Goal: Task Accomplishment & Management: Use online tool/utility

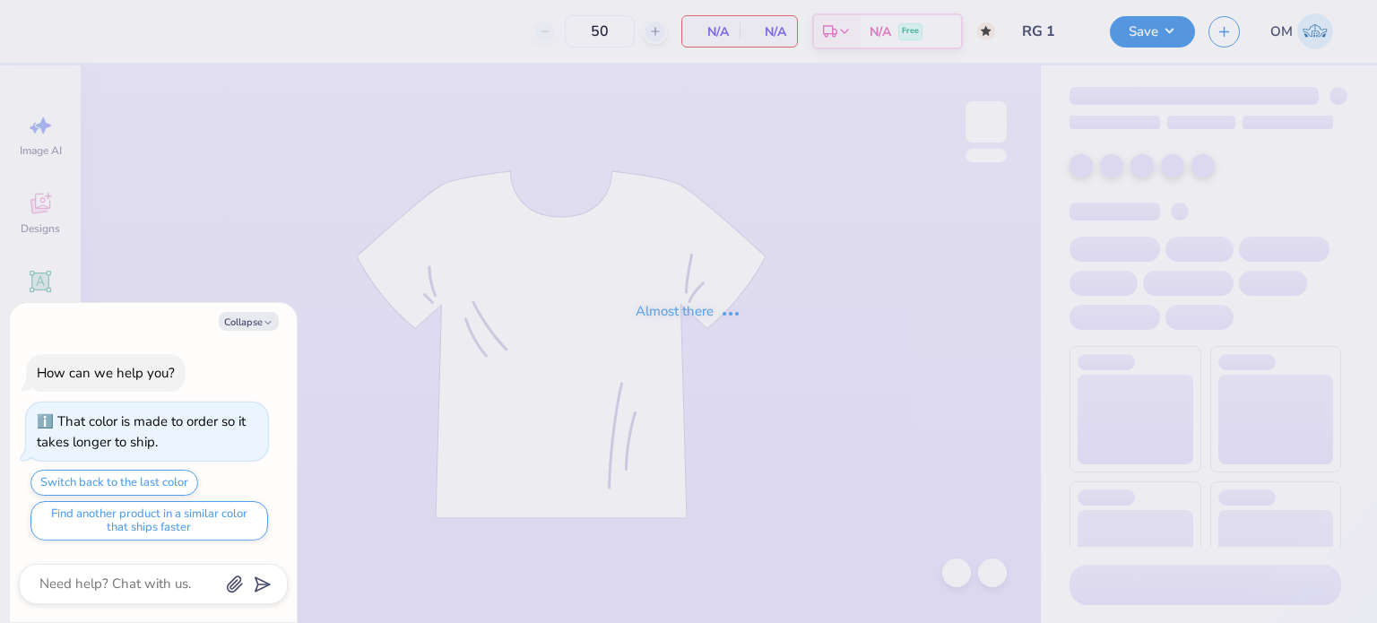
type textarea "x"
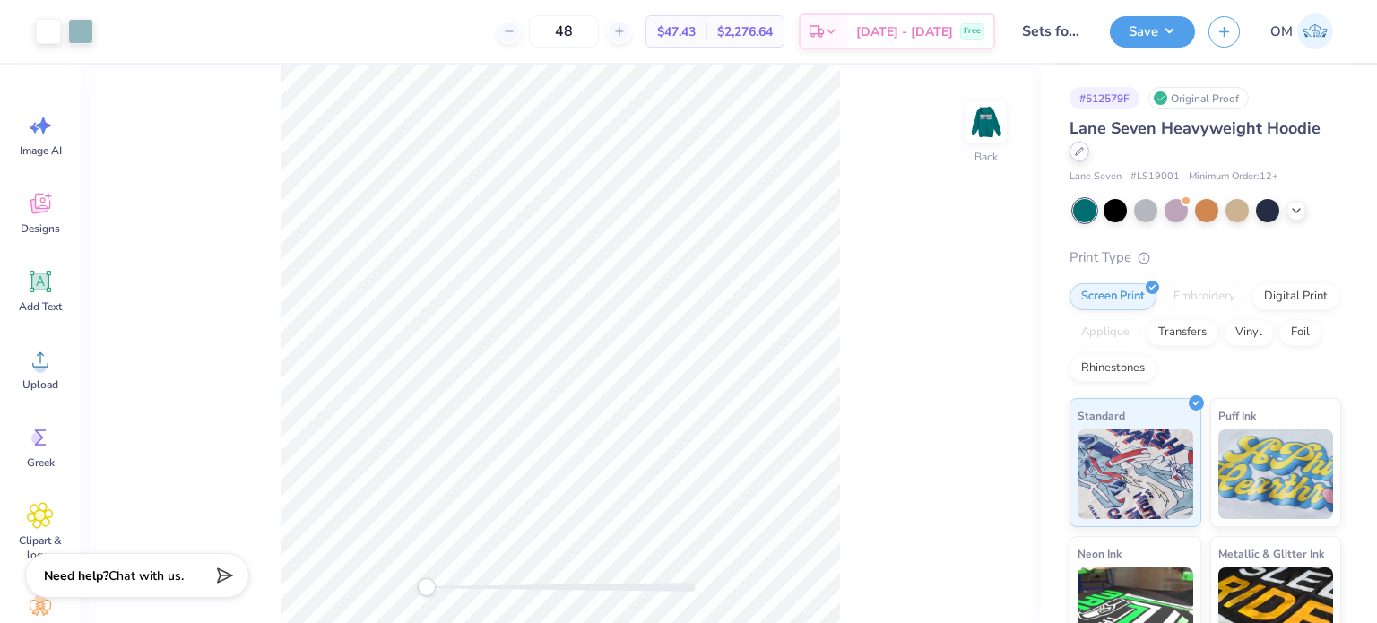
click at [1076, 151] on icon at bounding box center [1079, 151] width 9 height 9
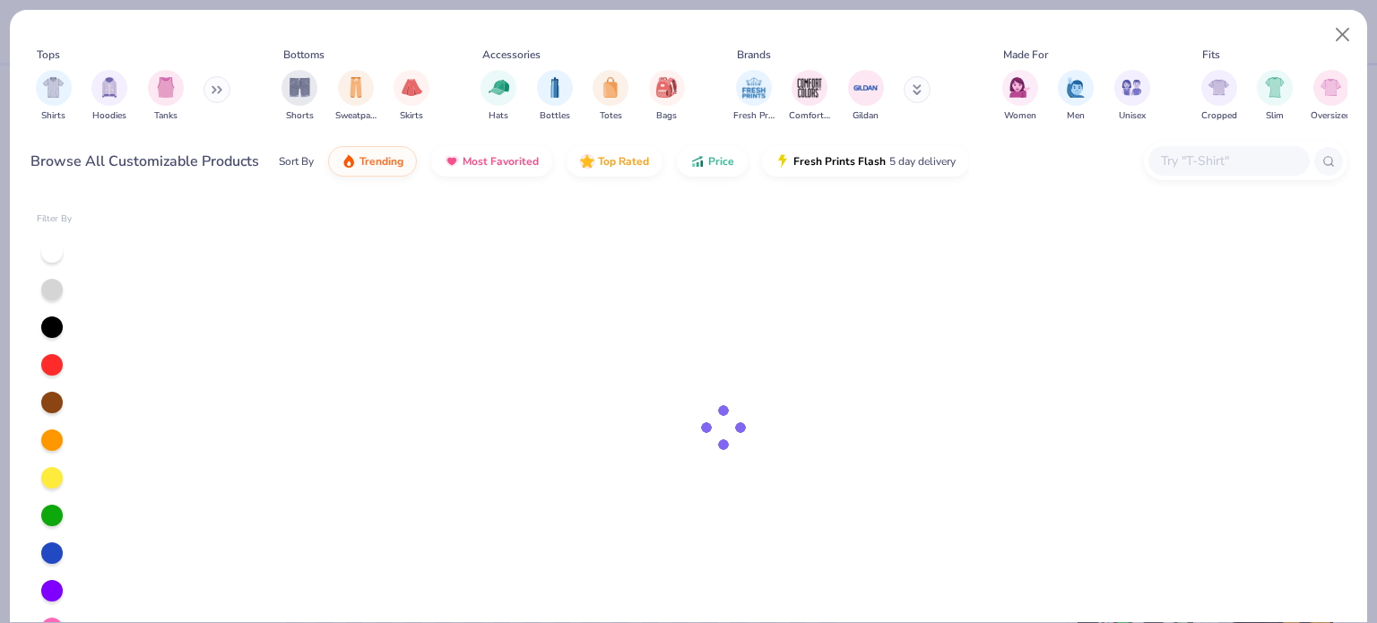
click at [1220, 161] on input "text" at bounding box center [1229, 161] width 138 height 21
paste input "PRM3500"
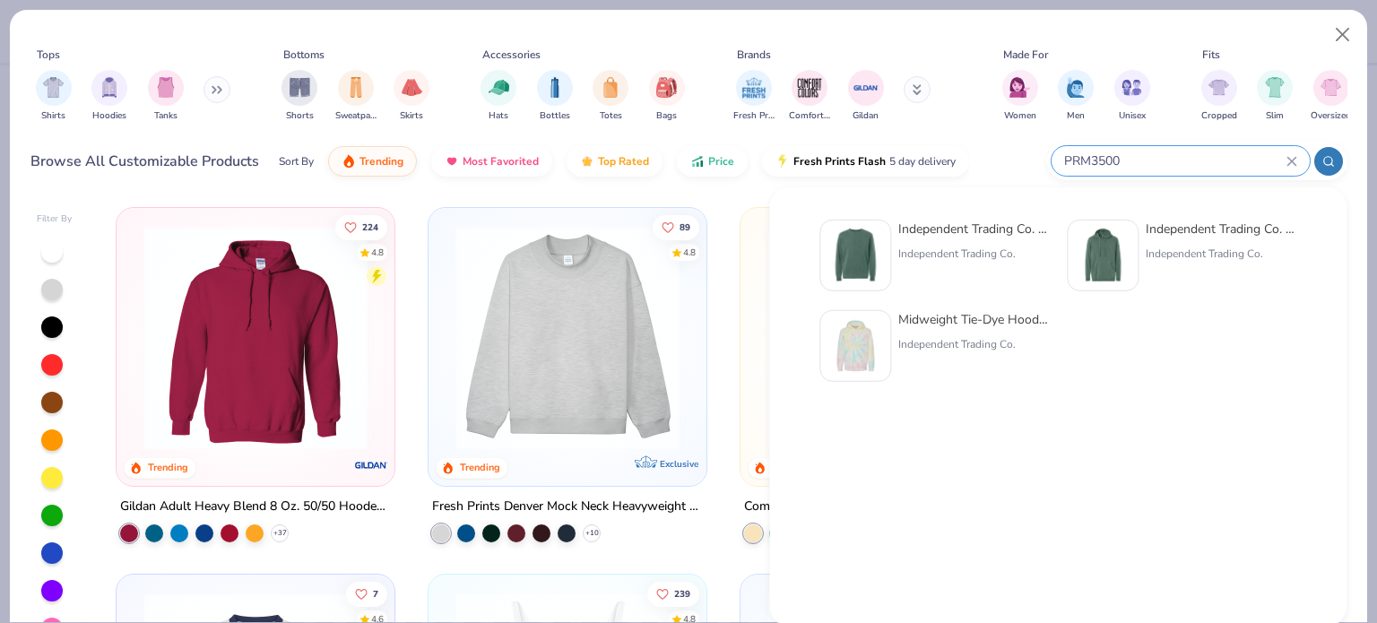
type input "PRM3500"
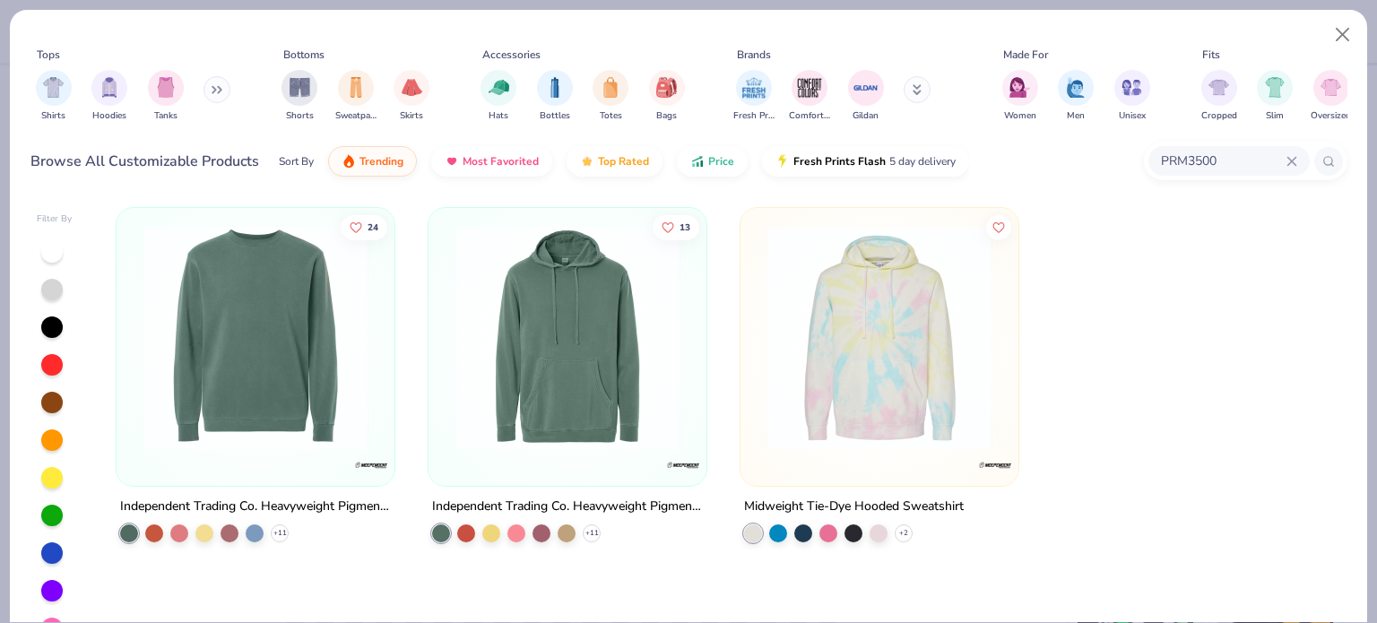
click at [268, 491] on div "24 Independent Trading Co. Heavyweight Pigment-Dyed Sweatshirt + 11" at bounding box center [256, 374] width 280 height 335
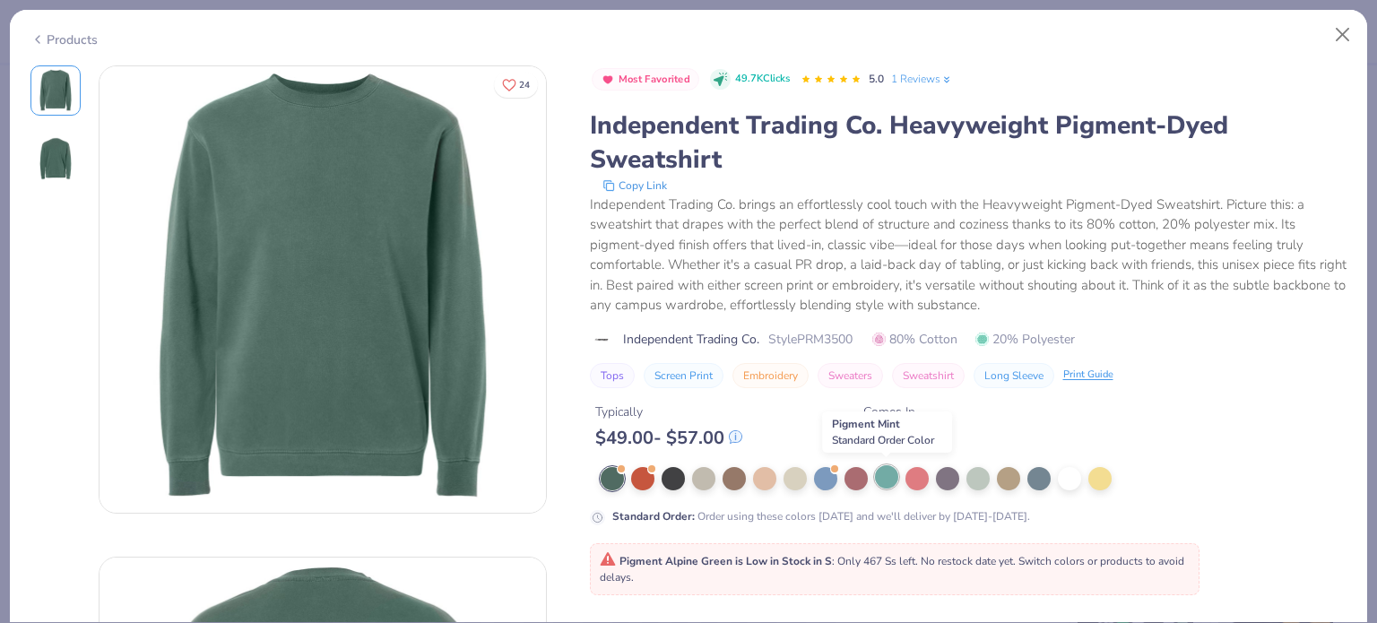
click at [887, 473] on div at bounding box center [886, 476] width 23 height 23
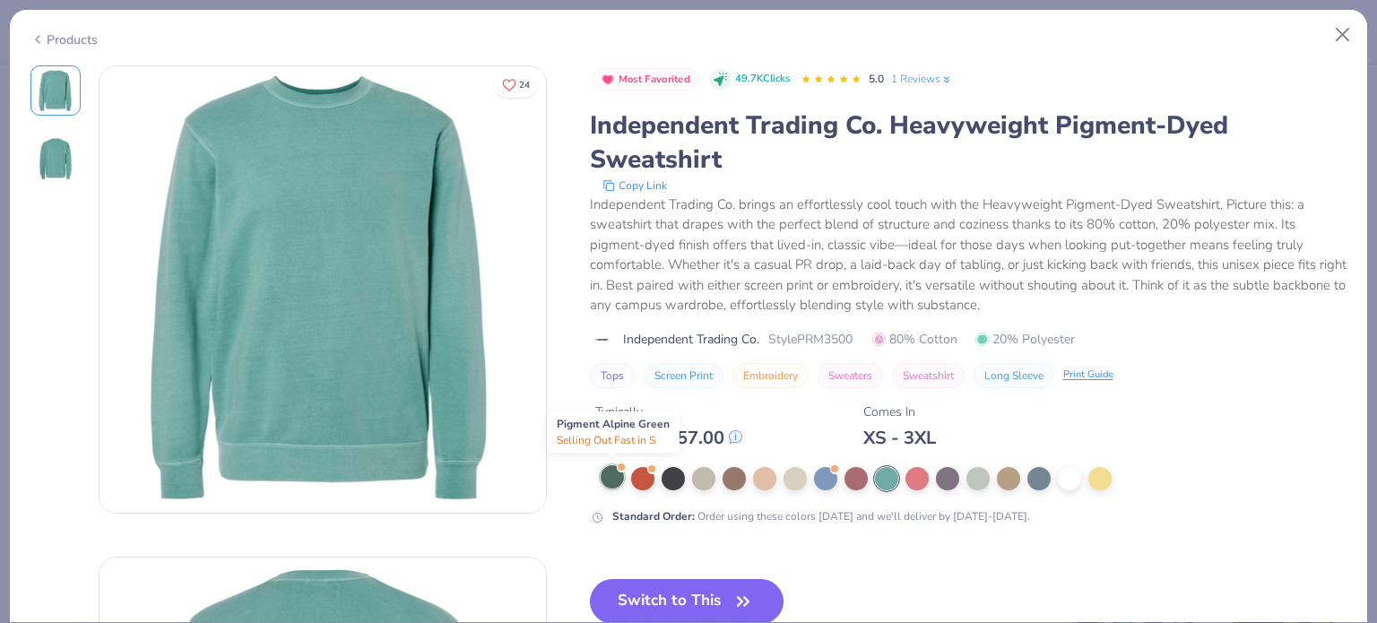
click at [606, 473] on div at bounding box center [612, 476] width 23 height 23
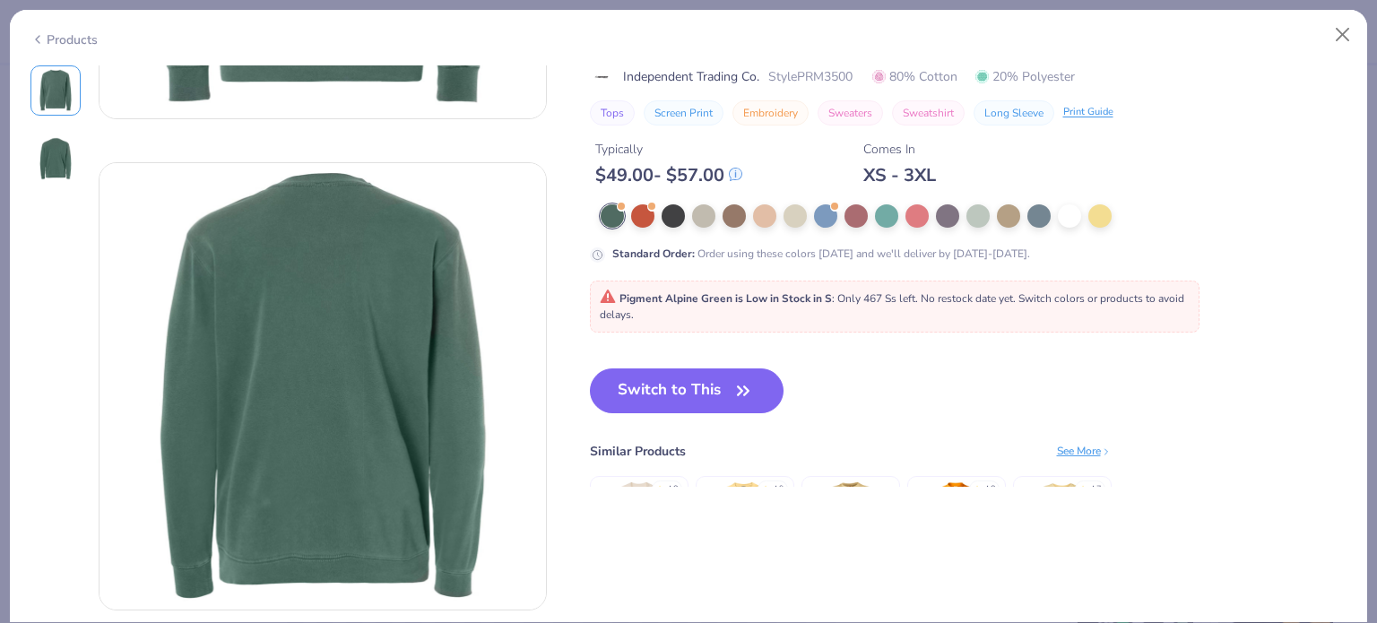
scroll to position [400, 0]
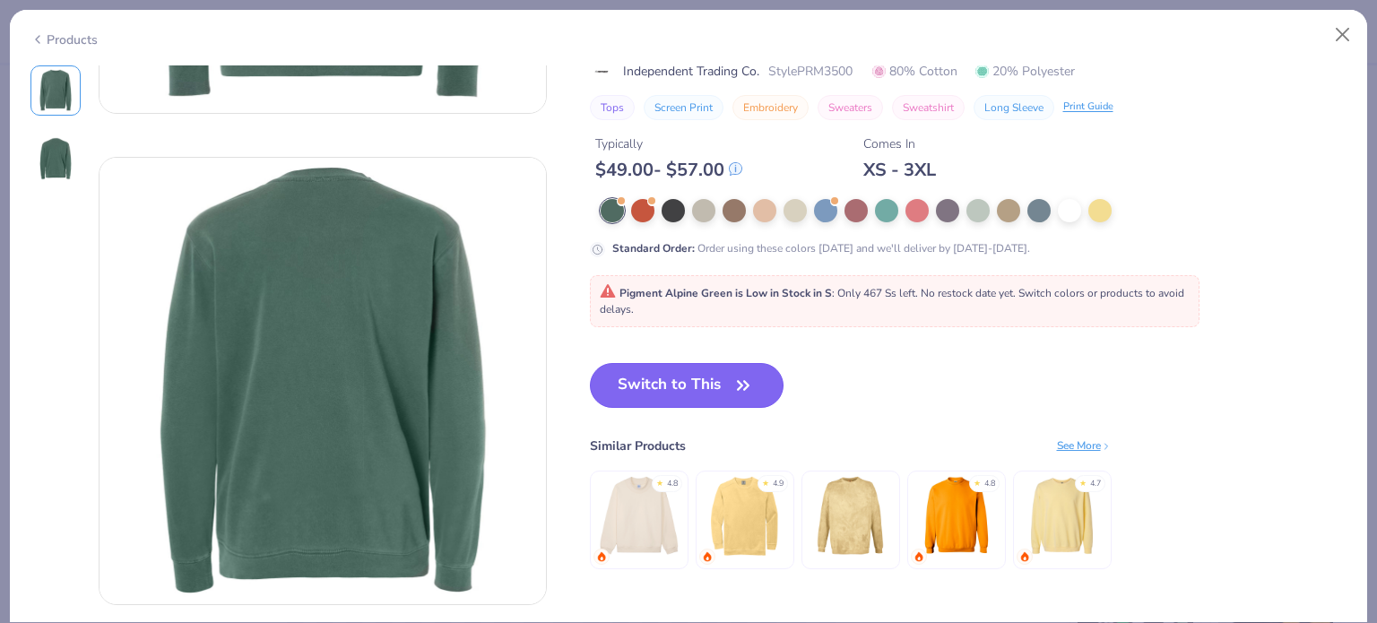
click at [669, 380] on button "Switch to This" at bounding box center [687, 385] width 195 height 45
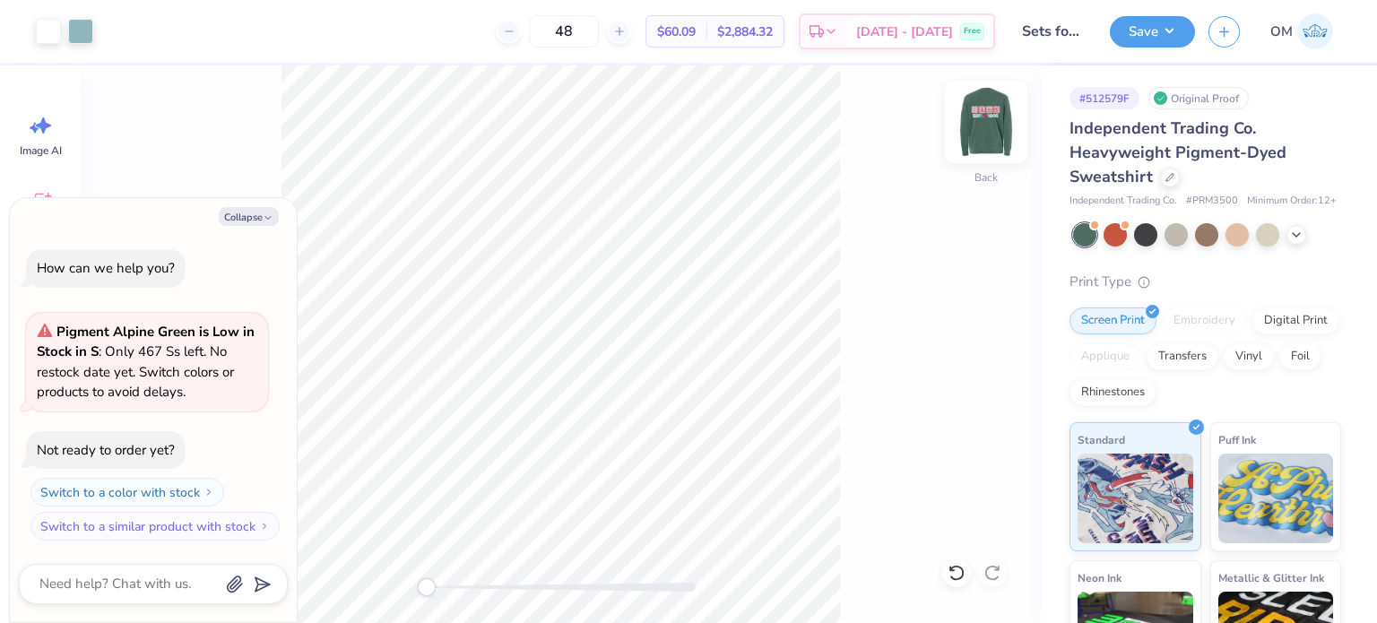
click at [1000, 139] on img at bounding box center [987, 122] width 72 height 72
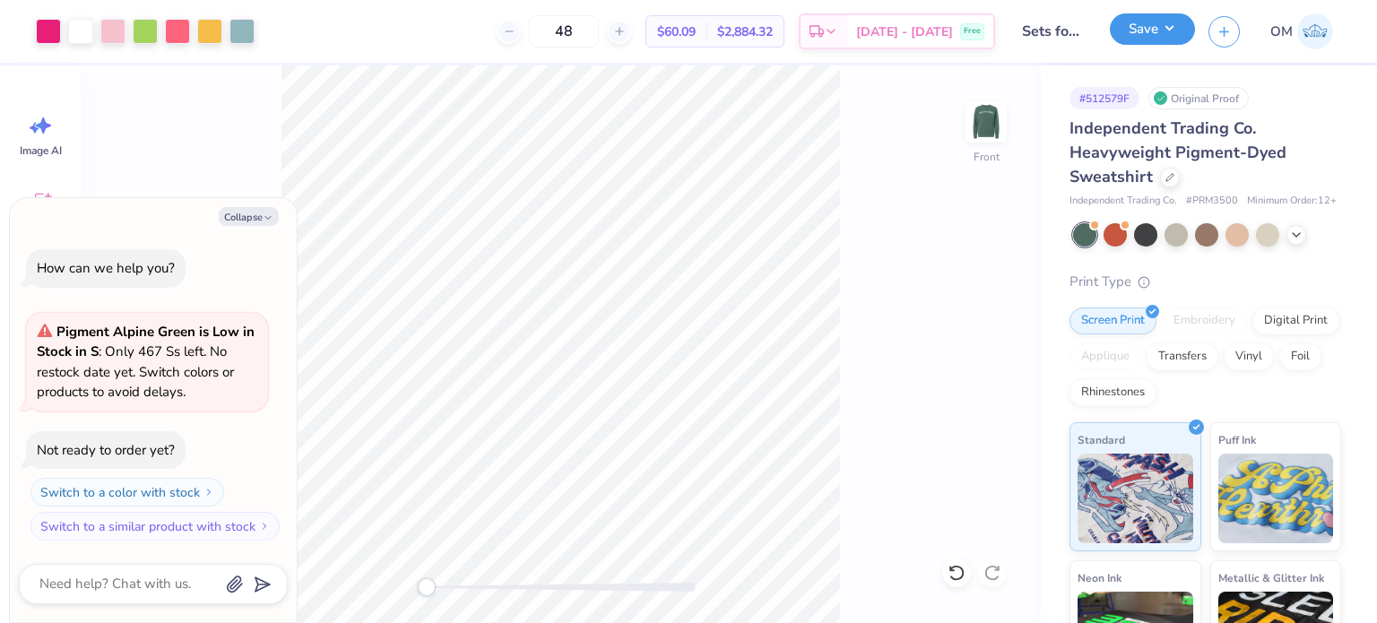
click at [1132, 33] on button "Save" at bounding box center [1152, 28] width 85 height 31
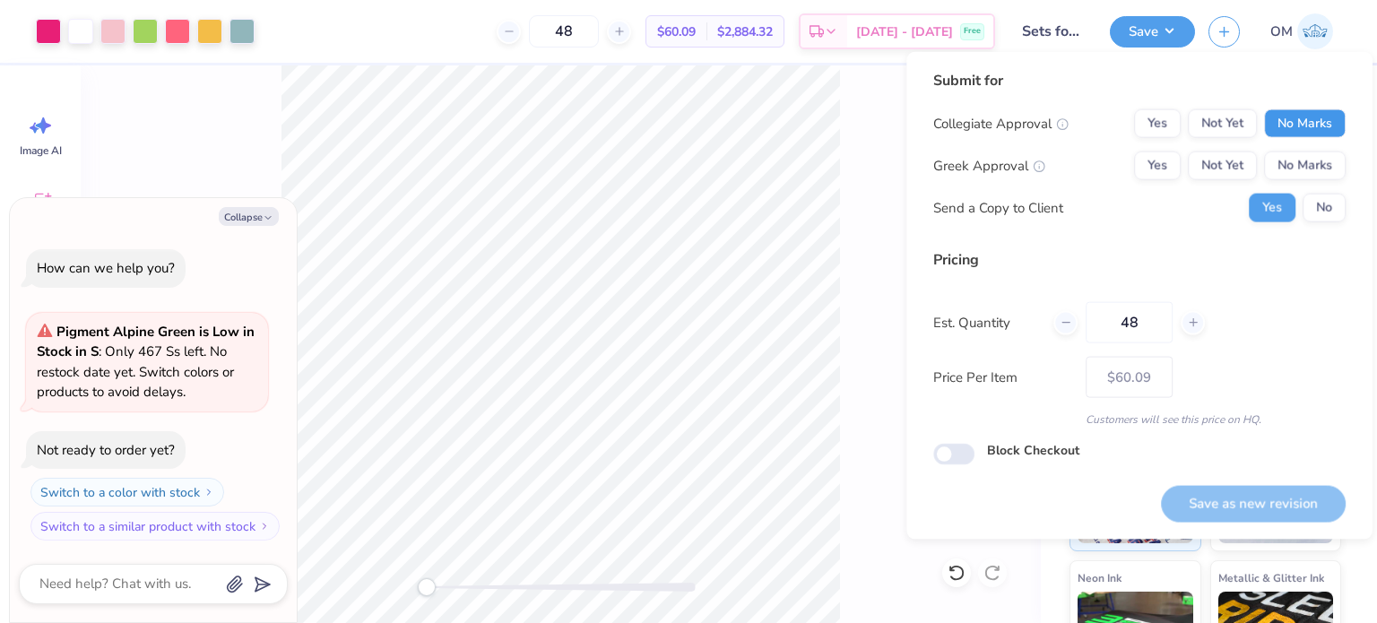
click at [1284, 123] on button "No Marks" at bounding box center [1305, 123] width 82 height 29
click at [1162, 169] on button "Yes" at bounding box center [1157, 166] width 47 height 29
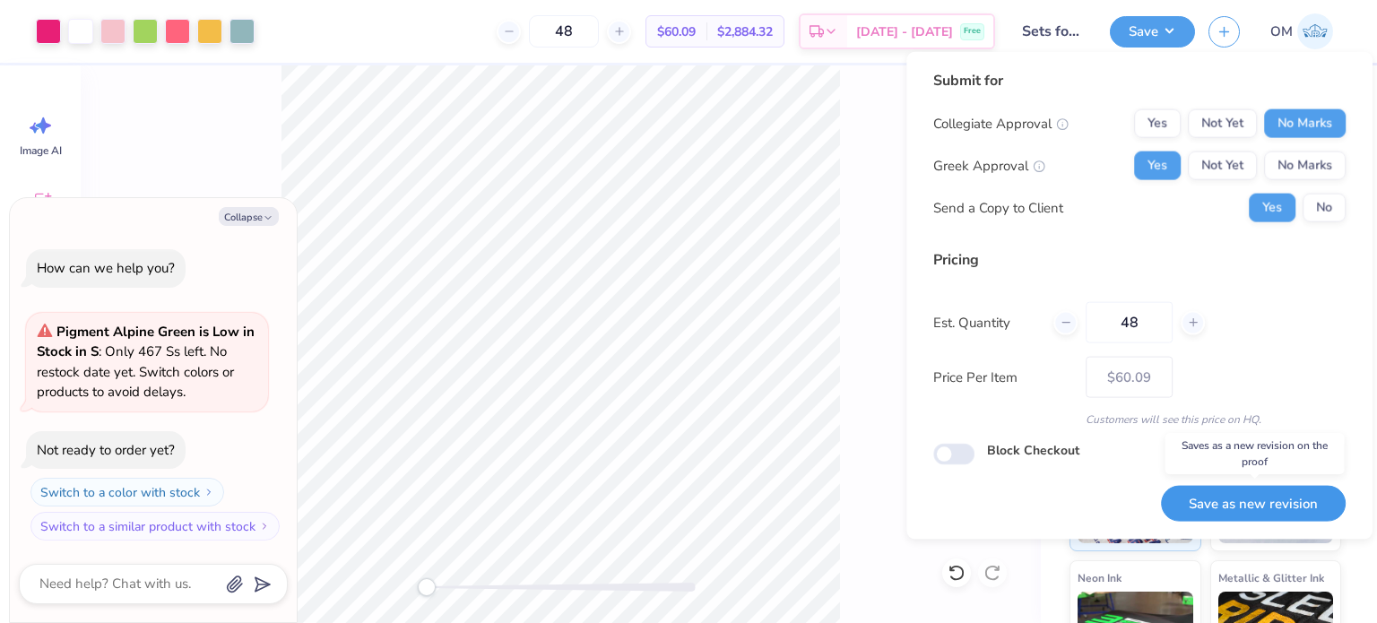
click at [1216, 508] on button "Save as new revision" at bounding box center [1253, 503] width 185 height 37
type textarea "x"
type input "– –"
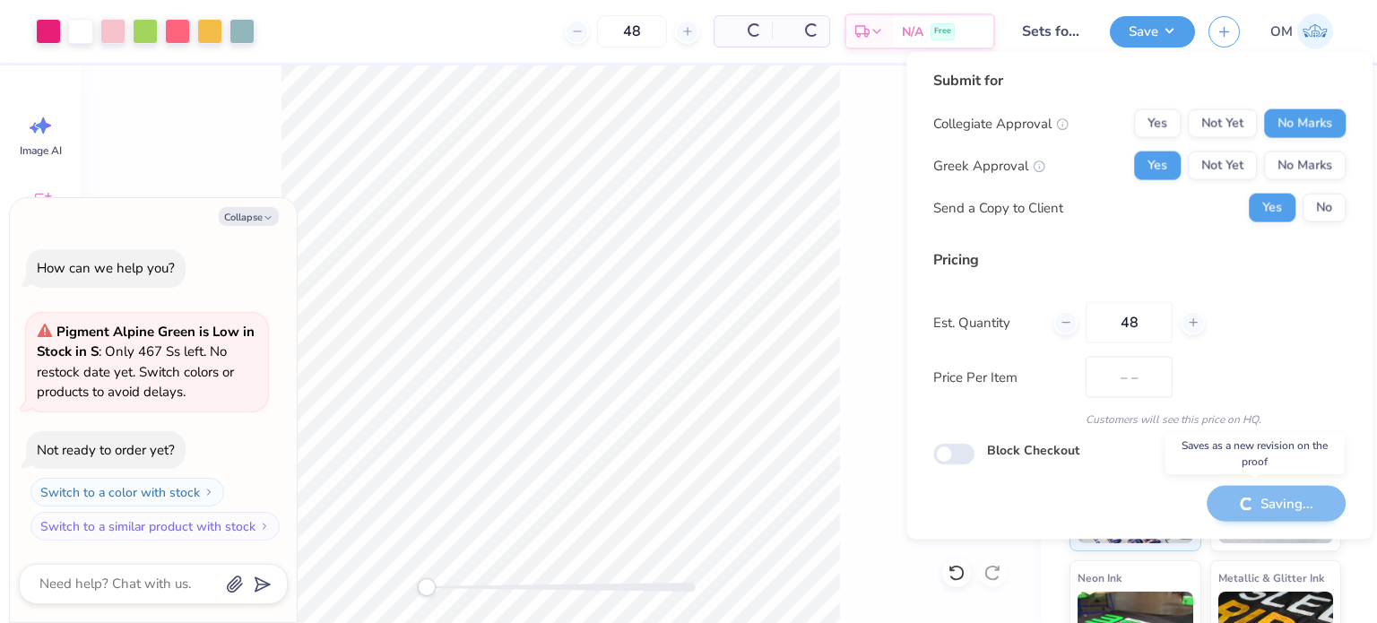
type textarea "x"
type input "$60.09"
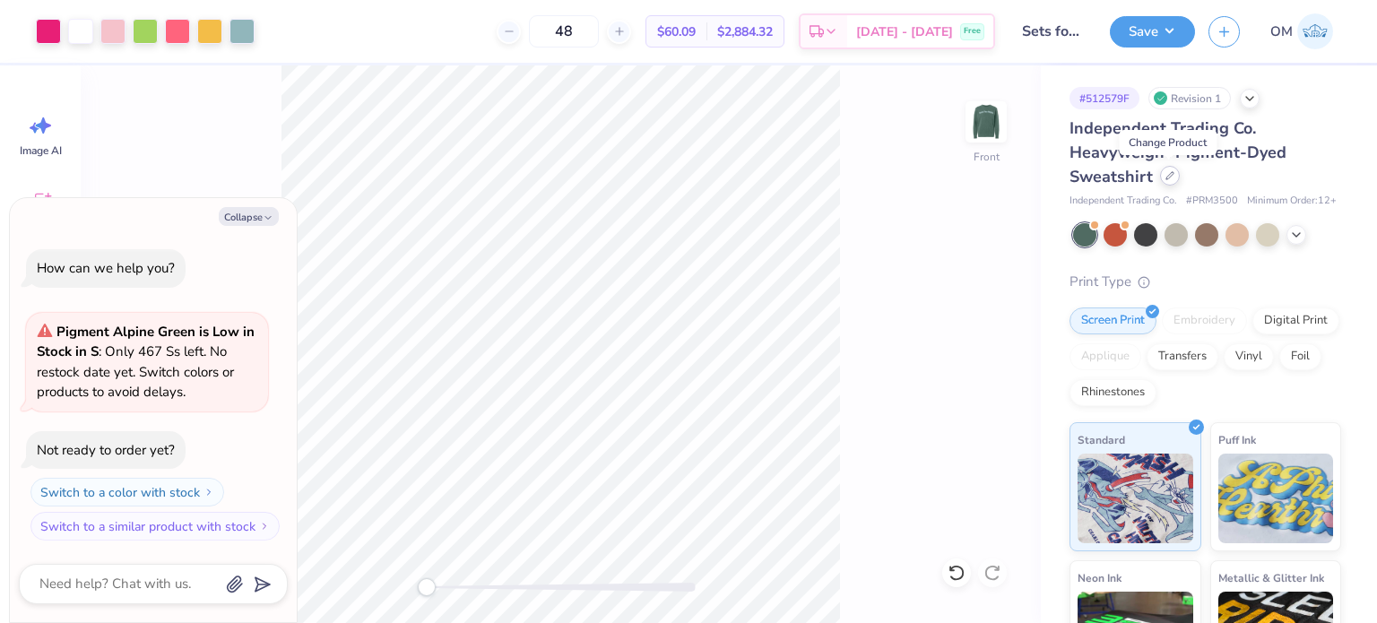
click at [1169, 177] on icon at bounding box center [1170, 175] width 7 height 7
type textarea "x"
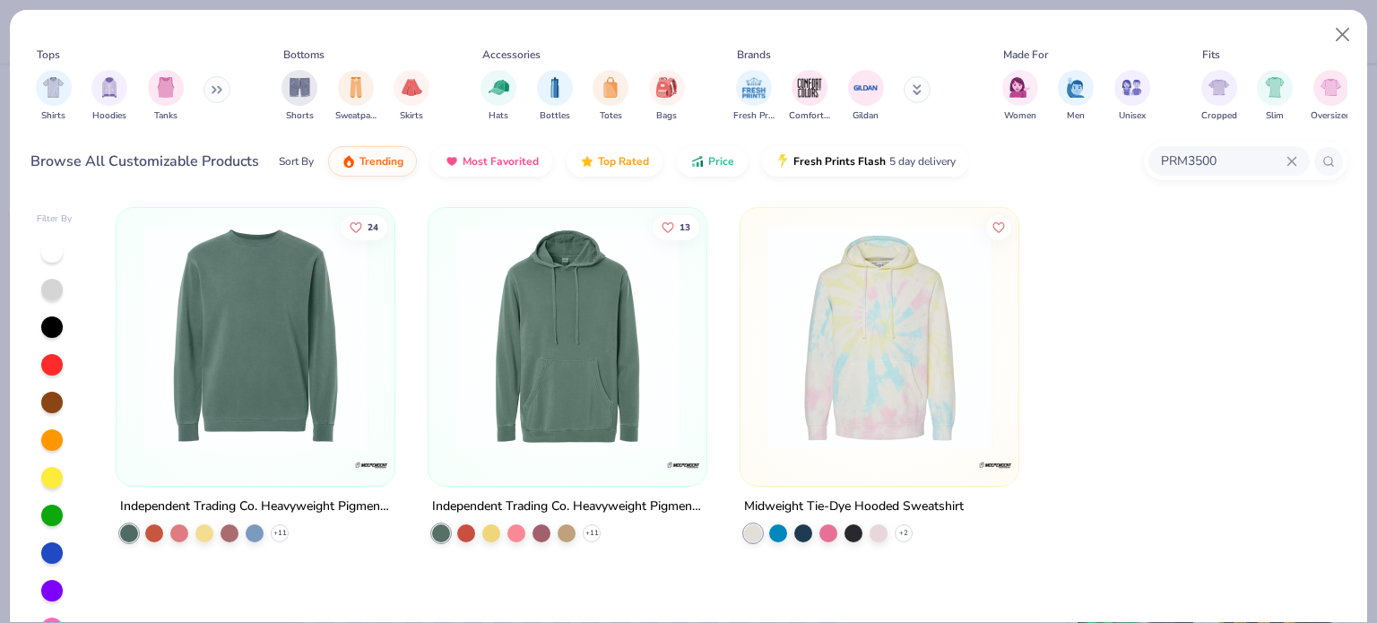
click at [1295, 161] on icon at bounding box center [1292, 161] width 11 height 11
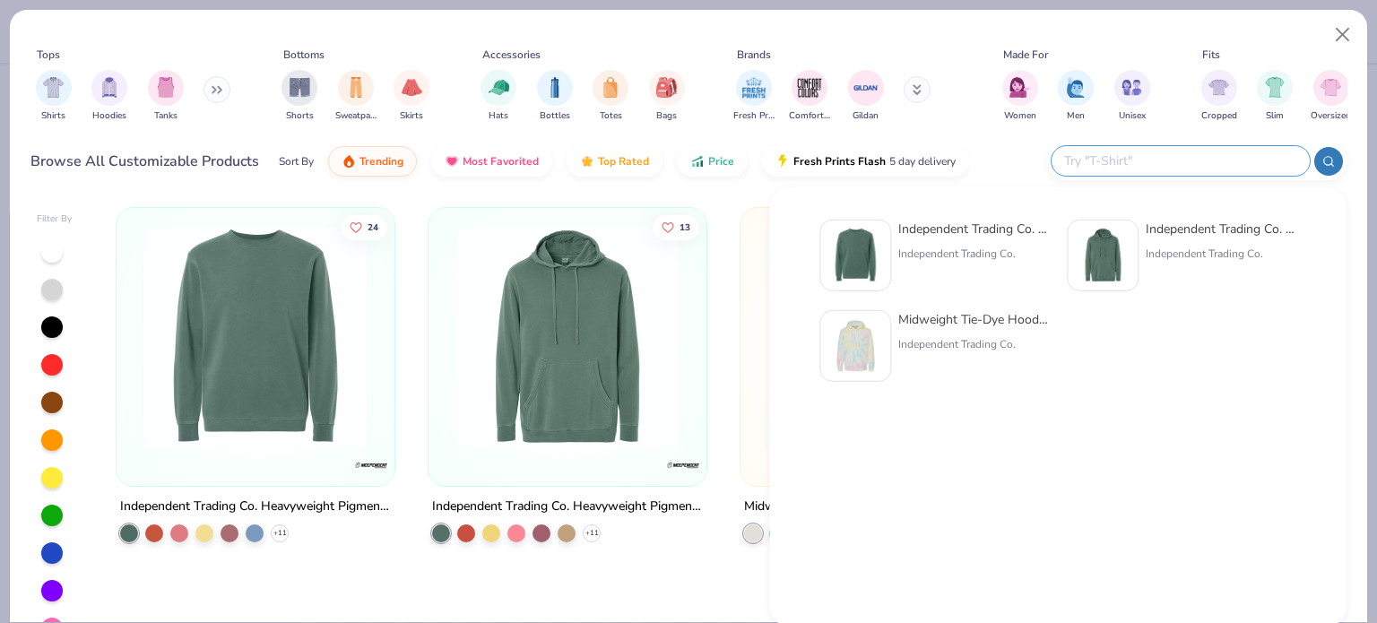
click at [1230, 162] on input "text" at bounding box center [1180, 161] width 235 height 21
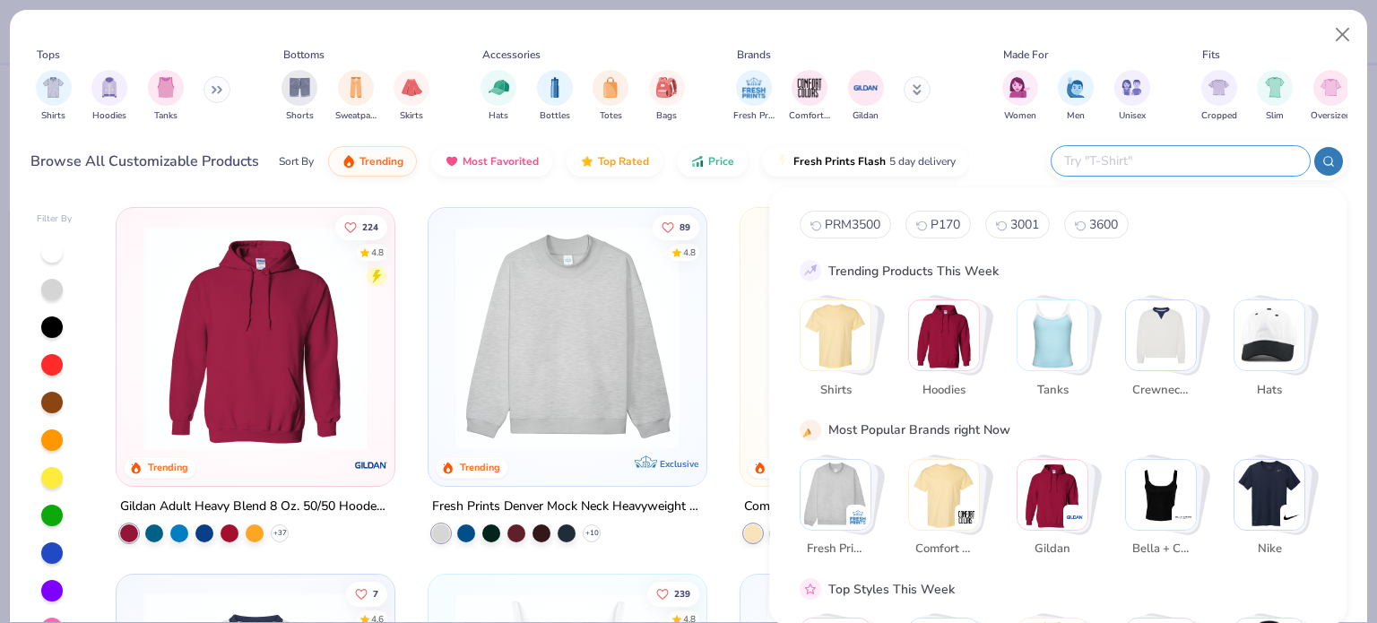
paste input "3719"
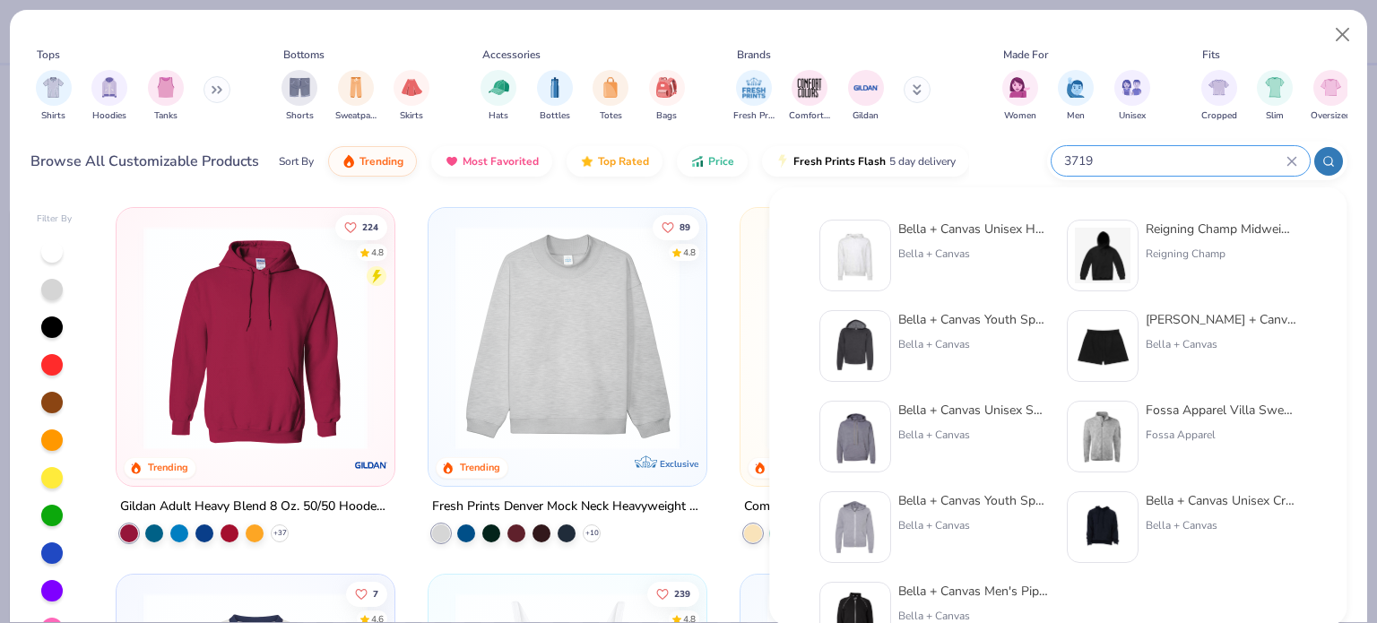
type input "3719"
click at [933, 229] on div "Bella + Canvas Unisex Hooded Pullover Sweatshirt" at bounding box center [974, 229] width 151 height 19
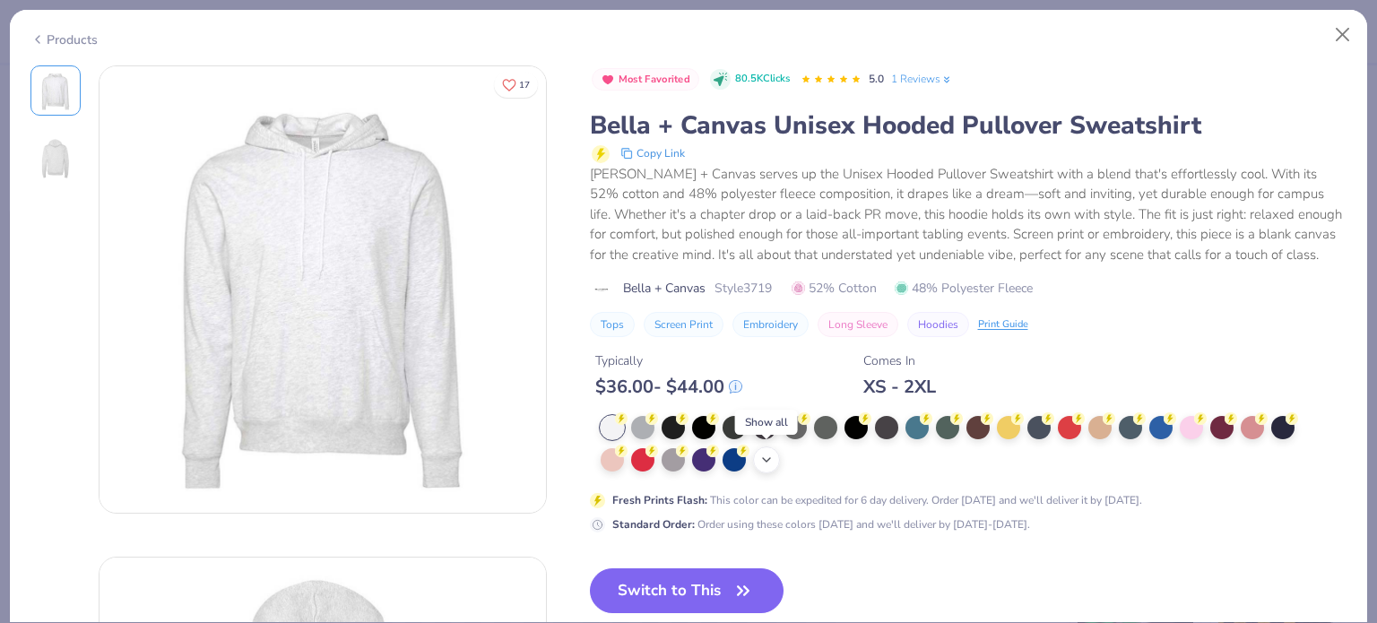
click at [763, 462] on icon at bounding box center [767, 460] width 14 height 14
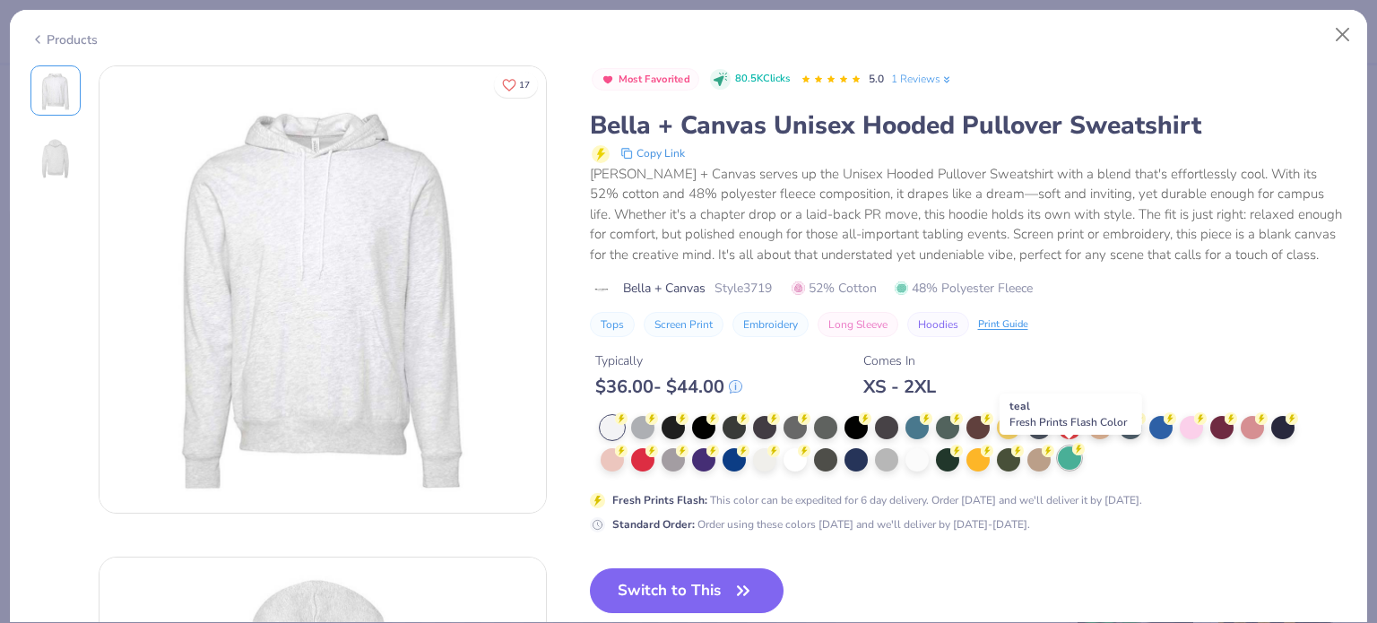
click at [1076, 463] on div at bounding box center [1069, 458] width 23 height 23
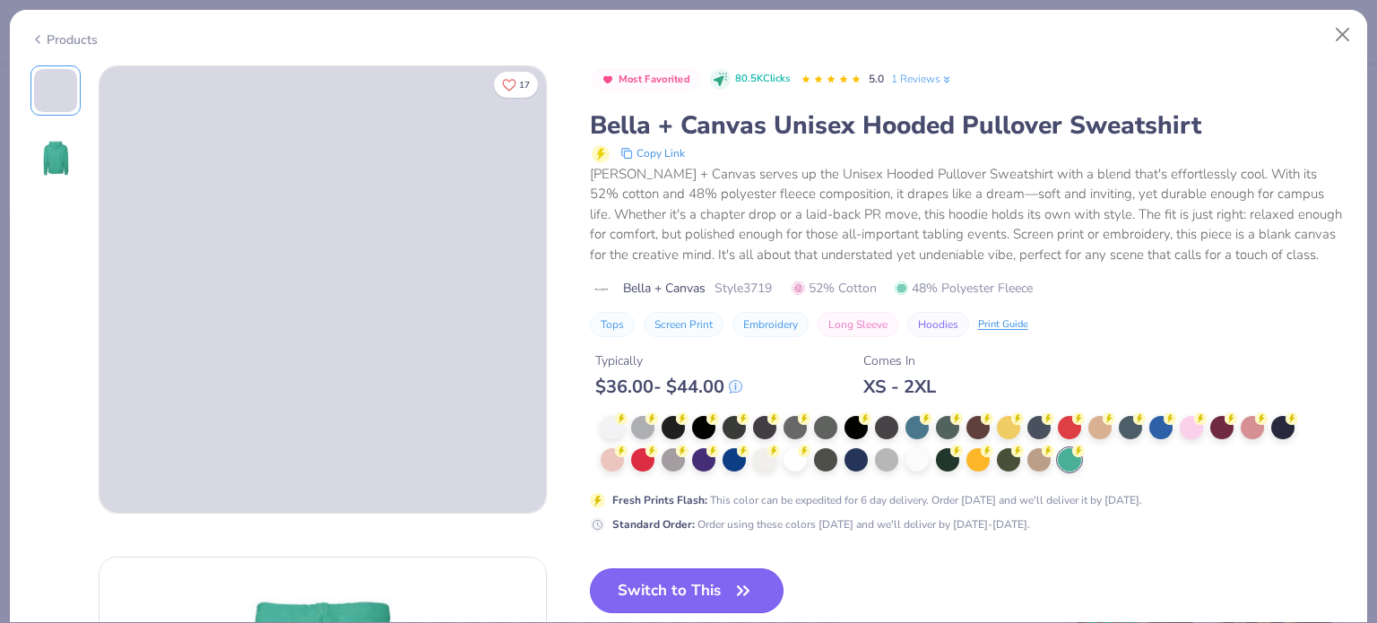
click at [674, 591] on button "Switch to This" at bounding box center [687, 591] width 195 height 45
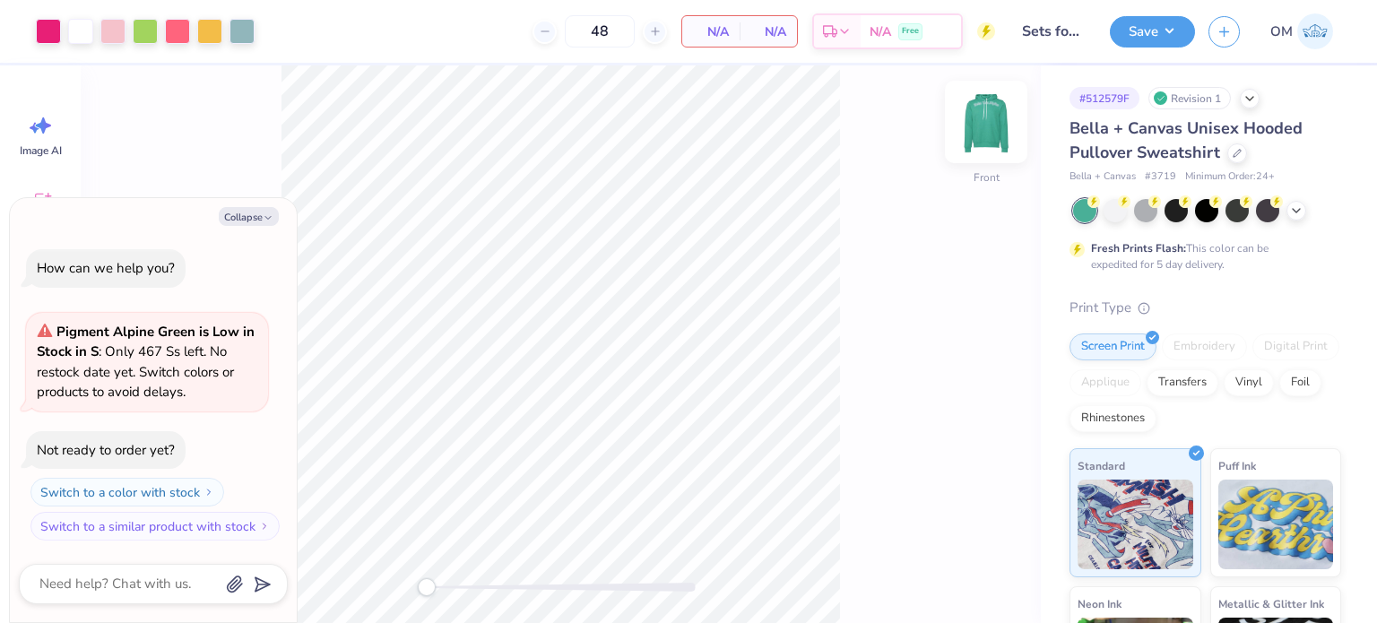
click at [1004, 110] on img at bounding box center [987, 122] width 72 height 72
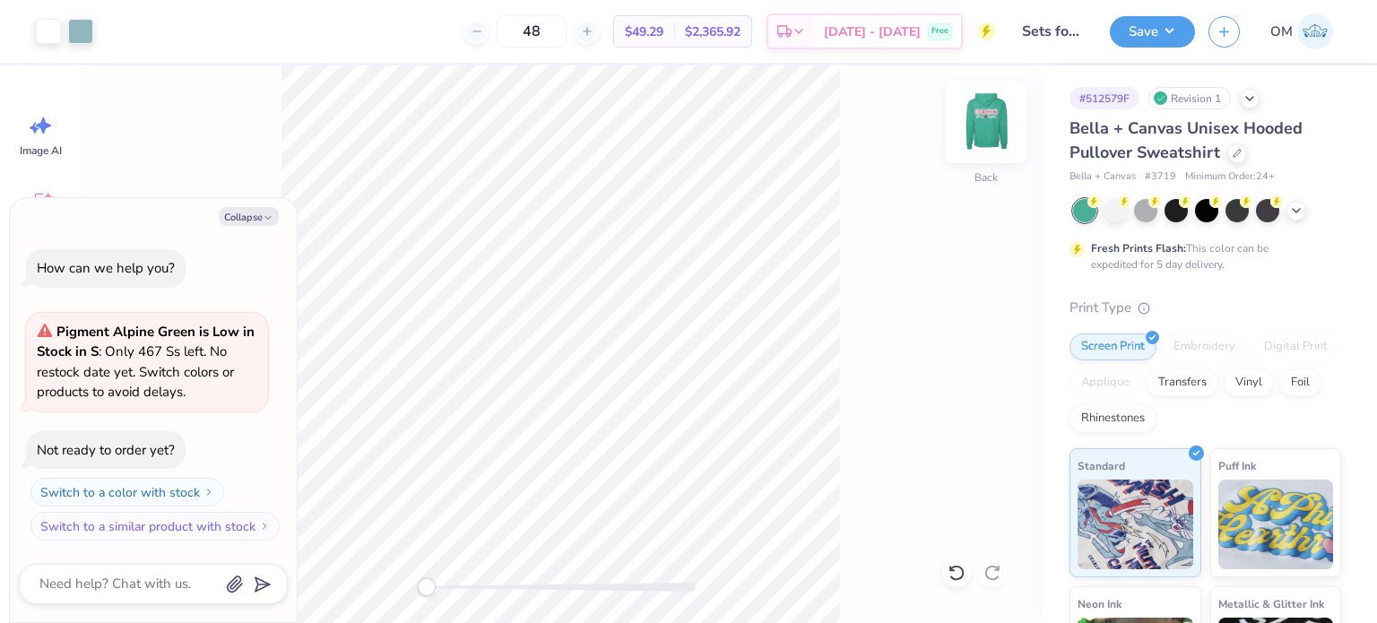
click at [979, 143] on img at bounding box center [987, 122] width 72 height 72
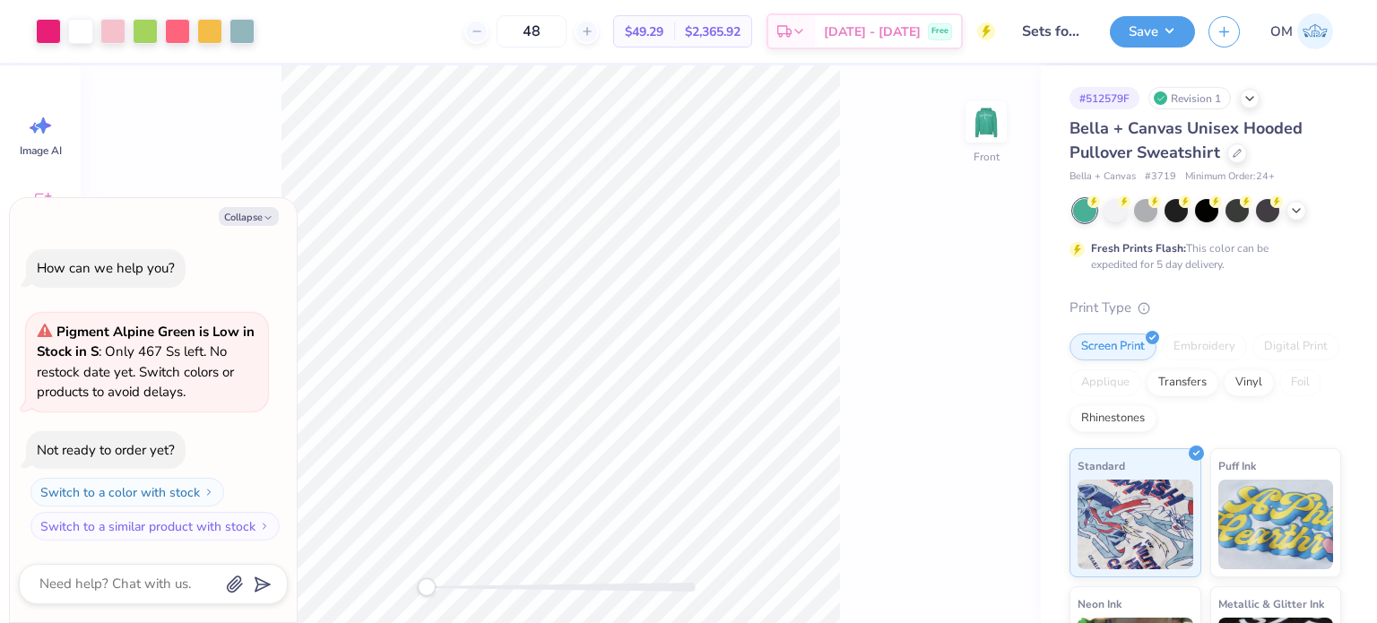
click at [979, 140] on img at bounding box center [986, 122] width 36 height 36
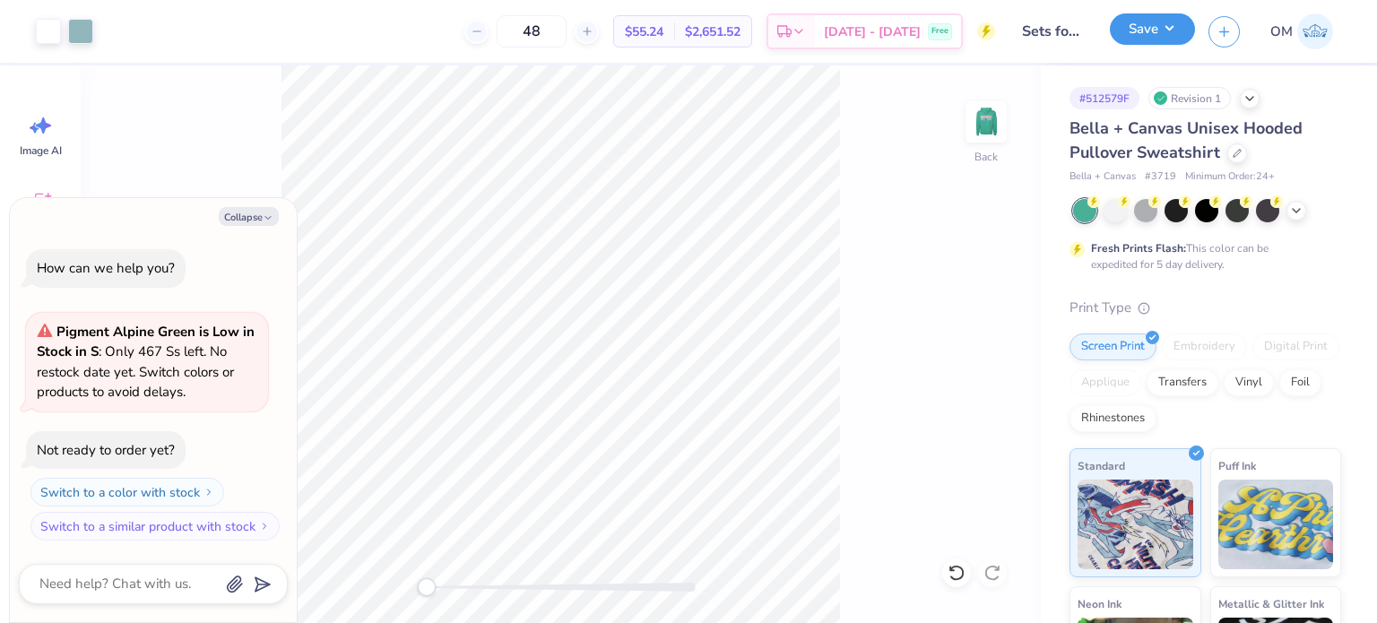
click at [1151, 37] on button "Save" at bounding box center [1152, 28] width 85 height 31
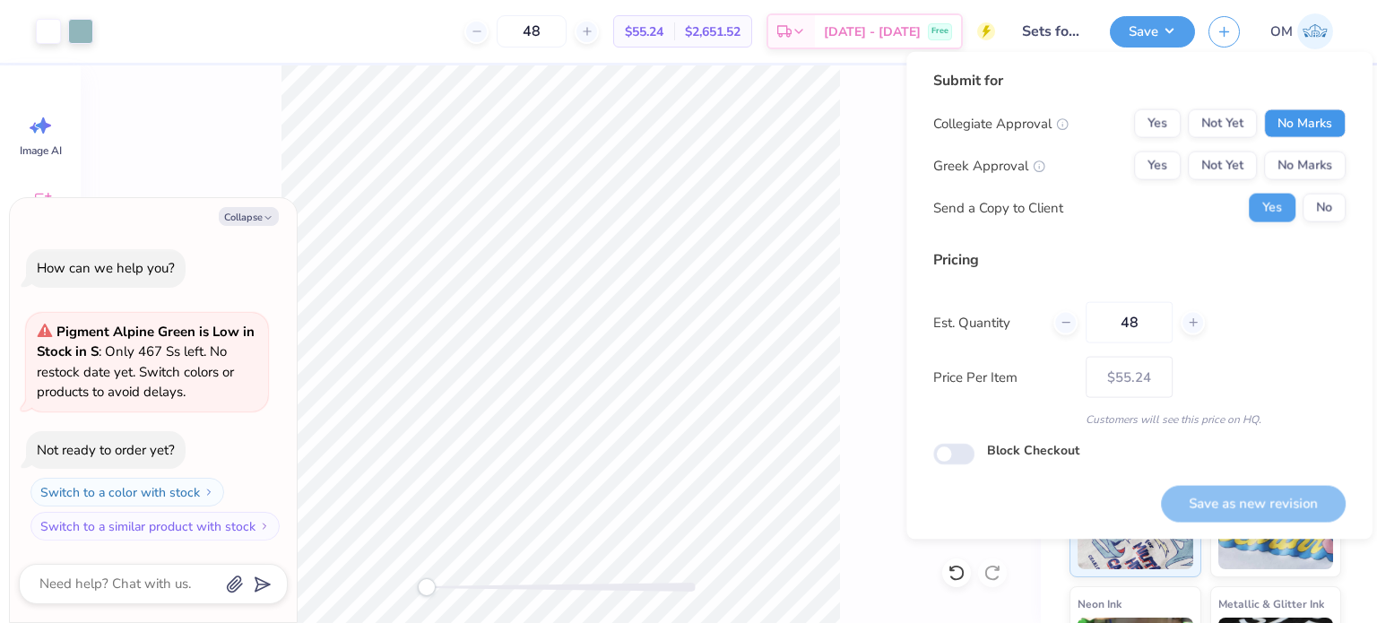
click at [1291, 120] on button "No Marks" at bounding box center [1305, 123] width 82 height 29
click at [1171, 155] on button "Yes" at bounding box center [1157, 166] width 47 height 29
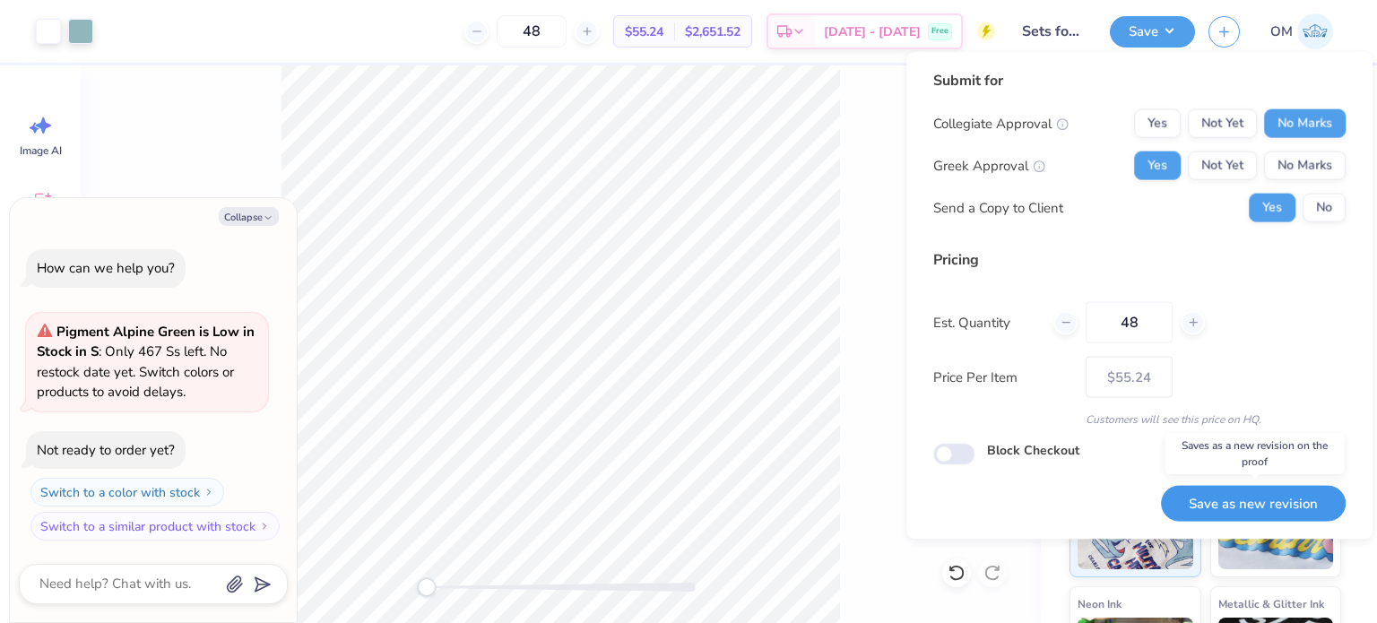
click at [1212, 506] on button "Save as new revision" at bounding box center [1253, 503] width 185 height 37
type textarea "x"
type input "– –"
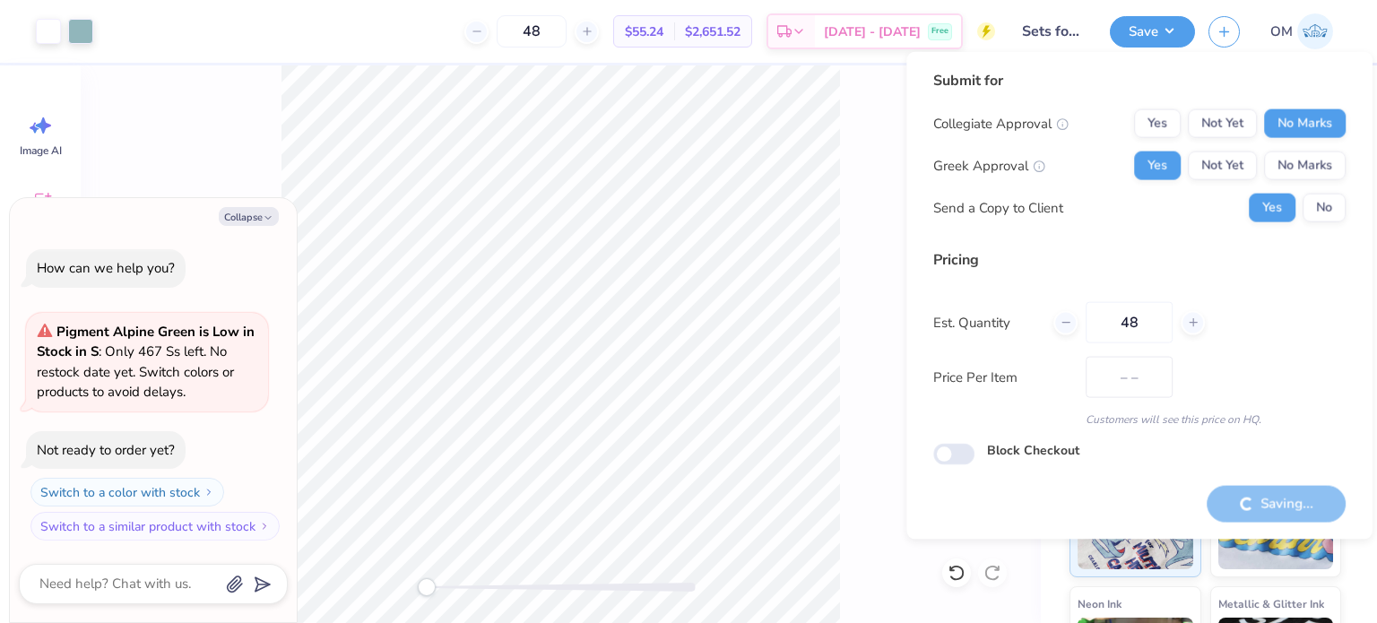
type textarea "x"
type input "$55.24"
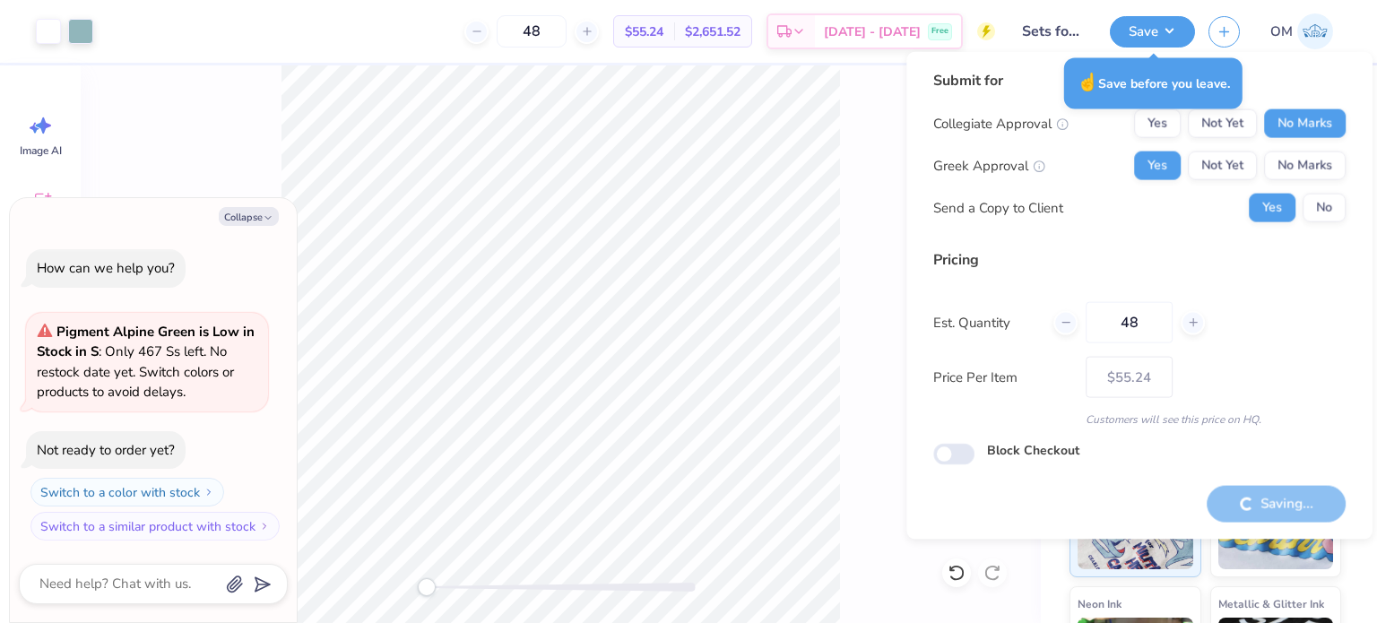
type textarea "x"
